Goal: Register for event/course

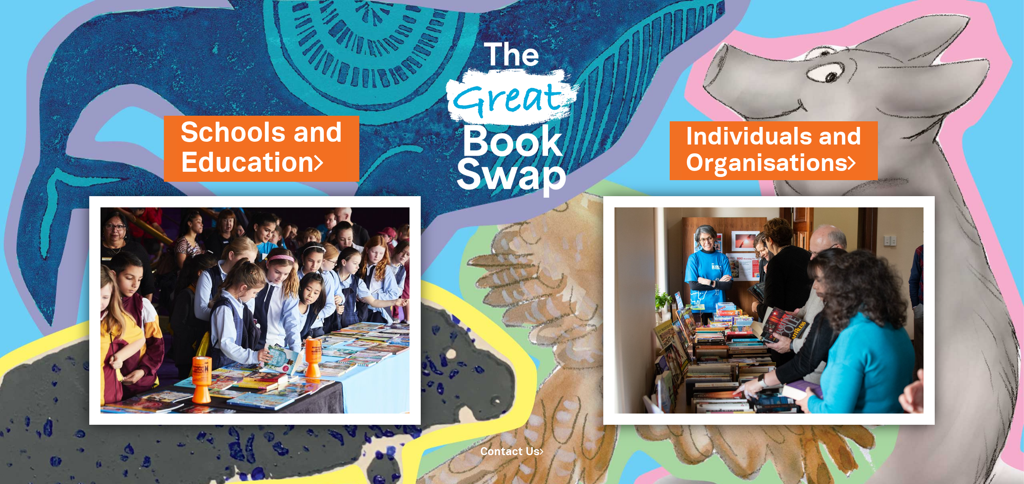
click at [277, 150] on link "Schools and Education" at bounding box center [262, 148] width 162 height 68
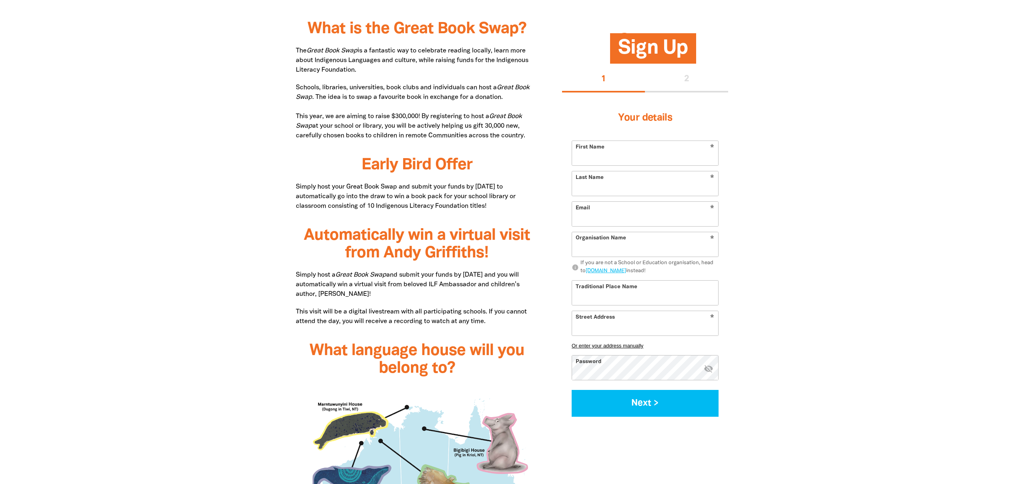
scroll to position [405, 0]
click at [654, 403] on button "Next >" at bounding box center [645, 403] width 147 height 27
click at [686, 88] on div "1 2" at bounding box center [645, 80] width 166 height 26
click at [685, 77] on div "1 2" at bounding box center [645, 80] width 166 height 26
click at [621, 156] on input "First Name" at bounding box center [645, 153] width 146 height 24
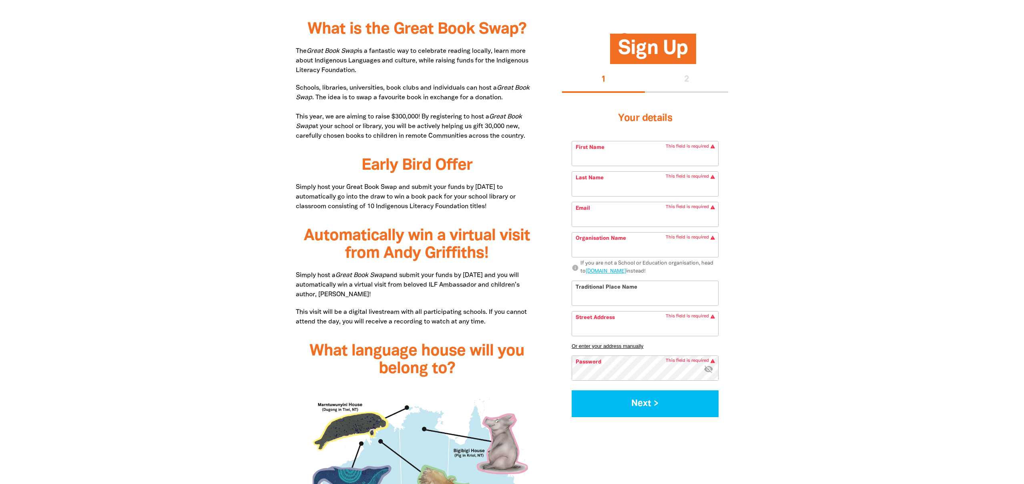
scroll to position [407, 0]
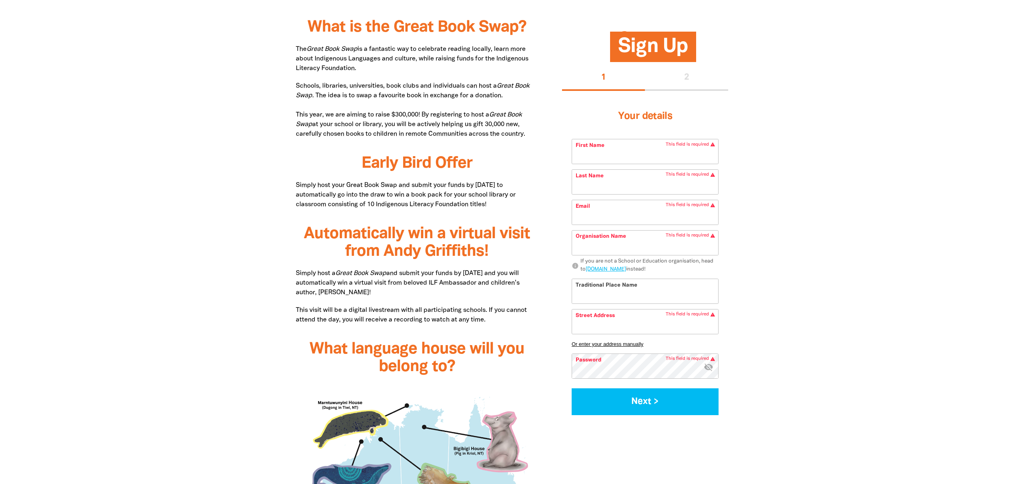
click at [610, 199] on form "* First Name This field is required warning * Last Name This field is required …" at bounding box center [645, 277] width 147 height 276
click at [601, 219] on input "Email" at bounding box center [645, 212] width 146 height 24
click at [606, 254] on input "Organisation Name" at bounding box center [645, 243] width 146 height 24
click at [616, 268] on link "go.greatbookswap.org.au" at bounding box center [606, 269] width 40 height 5
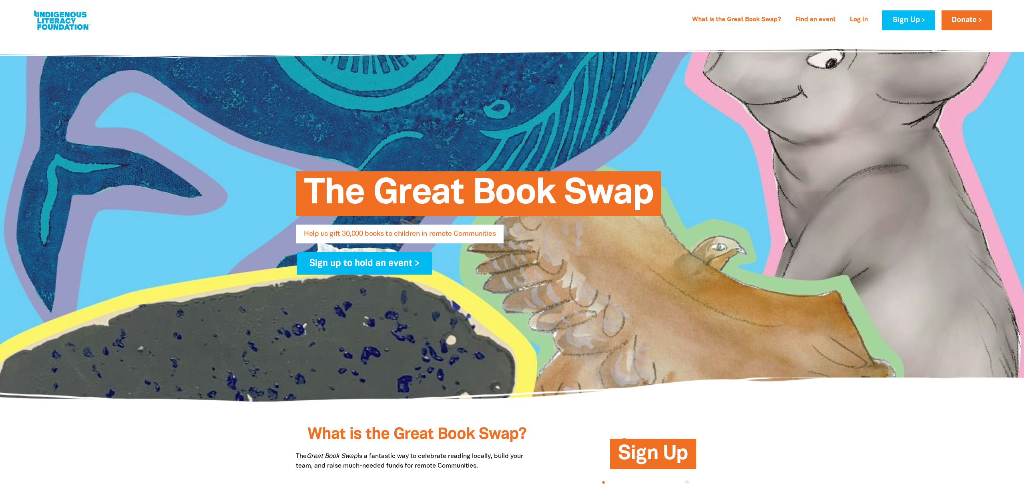
select select "AU"
click at [376, 267] on link "Sign up to hold an event >" at bounding box center [364, 263] width 135 height 22
select select "AU"
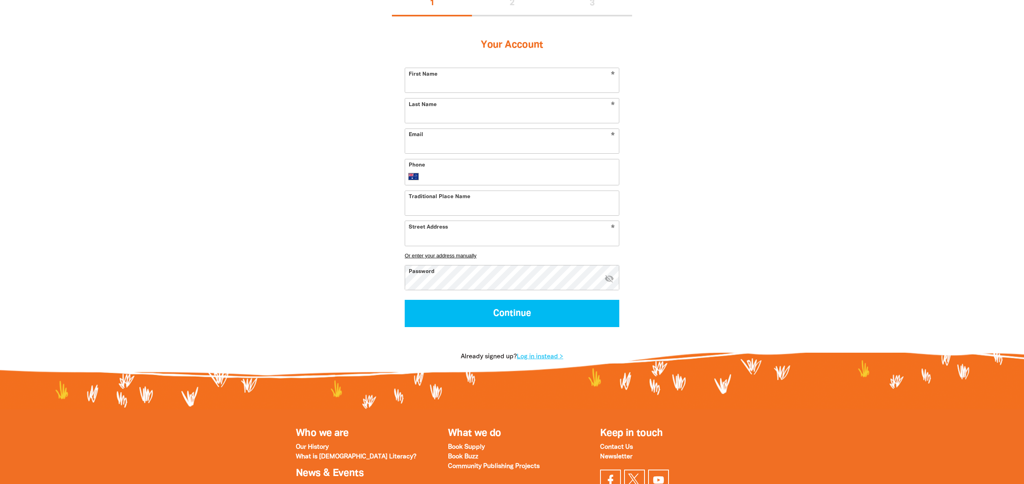
scroll to position [196, 0]
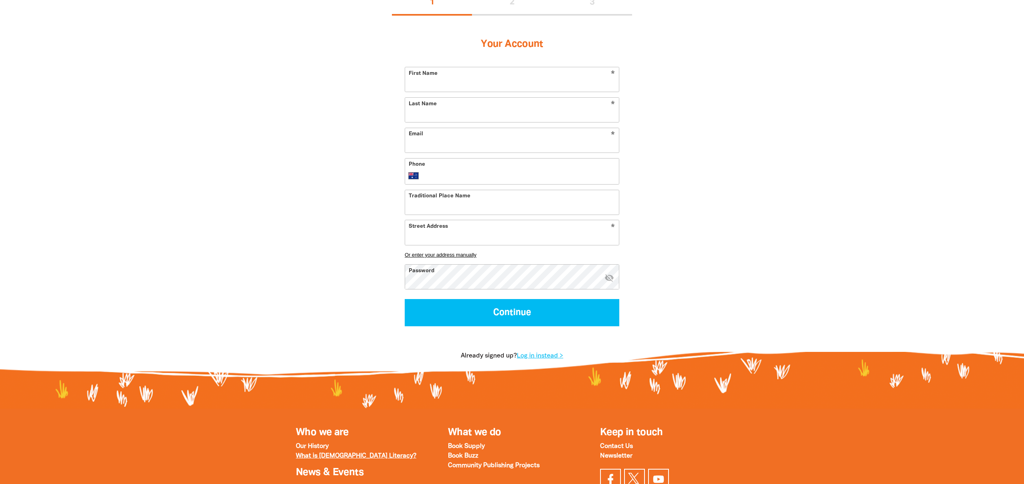
click at [343, 458] on strong "What is [DEMOGRAPHIC_DATA] Literacy?" at bounding box center [356, 456] width 120 height 6
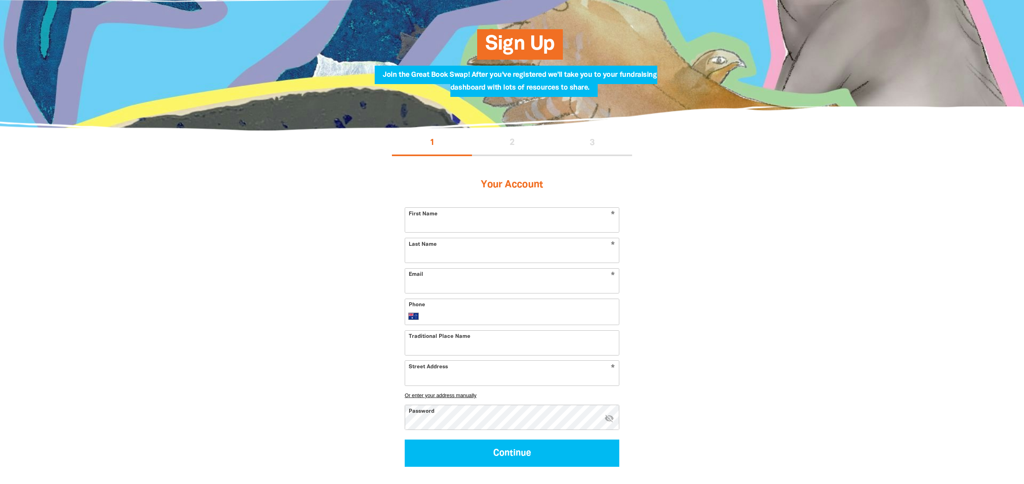
scroll to position [57, 0]
